Goal: Information Seeking & Learning: Find specific fact

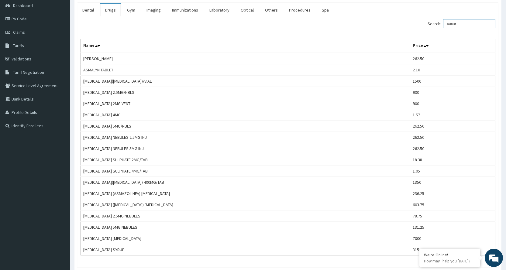
drag, startPoint x: 464, startPoint y: 24, endPoint x: 374, endPoint y: 12, distance: 91.1
click at [374, 12] on div "Dental Drugs Gym Imaging Immunizations Laboratory Optical Others Procedures Spa…" at bounding box center [287, 135] width 421 height 265
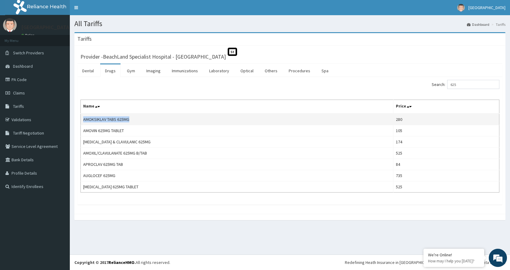
drag, startPoint x: 135, startPoint y: 120, endPoint x: 84, endPoint y: 119, distance: 50.7
click at [84, 118] on td "AMOKSIKLAV TABS 625MG" at bounding box center [237, 120] width 313 height 12
copy td "MOKSIKLAV TABS 625MG"
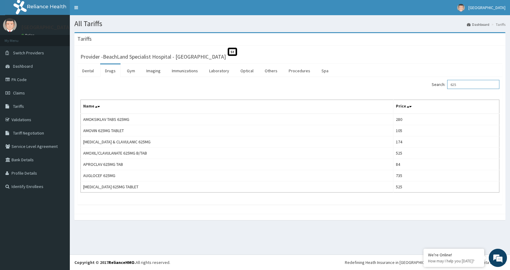
drag, startPoint x: 461, startPoint y: 84, endPoint x: 427, endPoint y: 81, distance: 35.1
click at [418, 81] on div "Search: 625" at bounding box center [397, 85] width 205 height 11
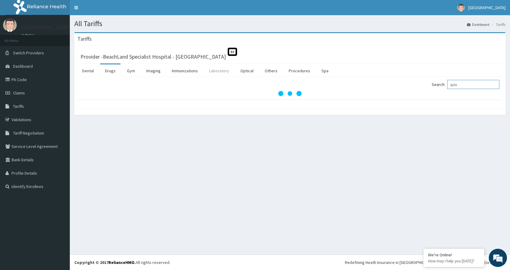
type input "pylo"
click at [224, 69] on link "Laboratory" at bounding box center [219, 70] width 30 height 13
click at [463, 85] on input "Search:" at bounding box center [473, 84] width 52 height 9
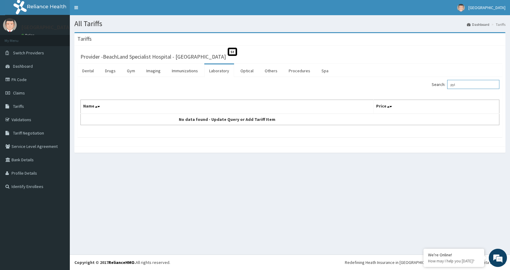
click at [463, 85] on input "pyl" at bounding box center [473, 84] width 52 height 9
click at [464, 85] on input "pyl" at bounding box center [473, 84] width 52 height 9
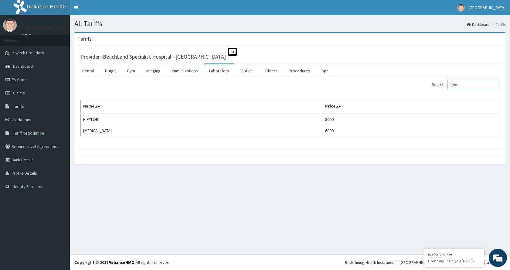
type input "pylo"
